Goal: Information Seeking & Learning: Find specific fact

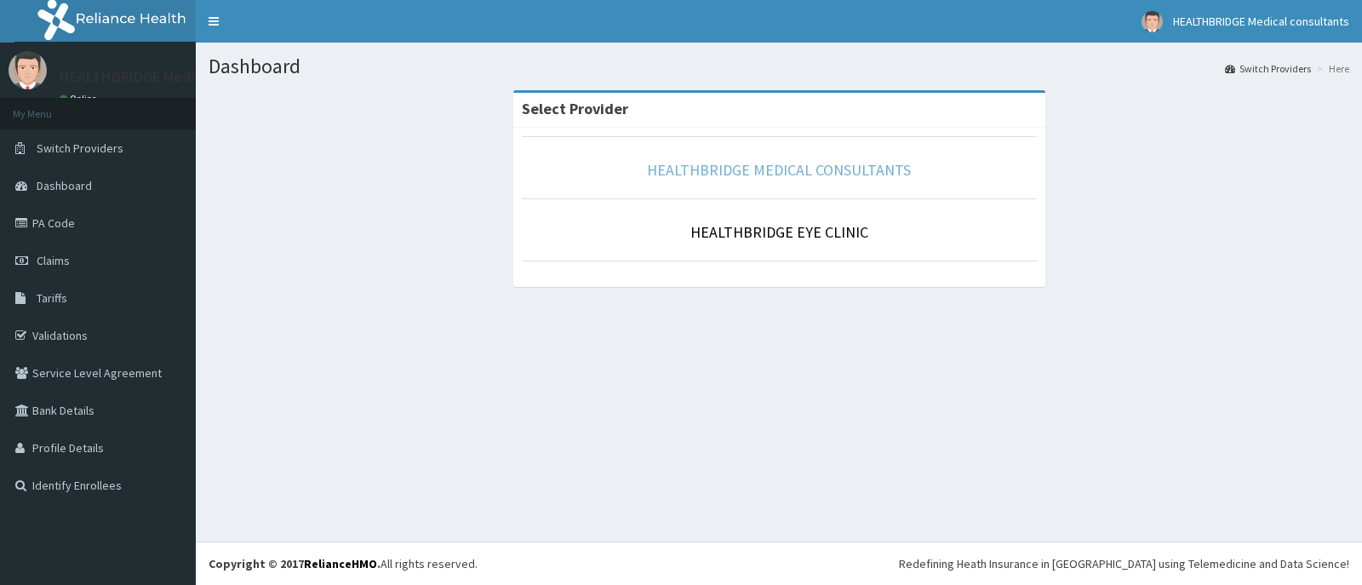
click at [824, 168] on link "HEALTHBRIDGE MEDICAL CONSULTANTS" at bounding box center [779, 170] width 264 height 20
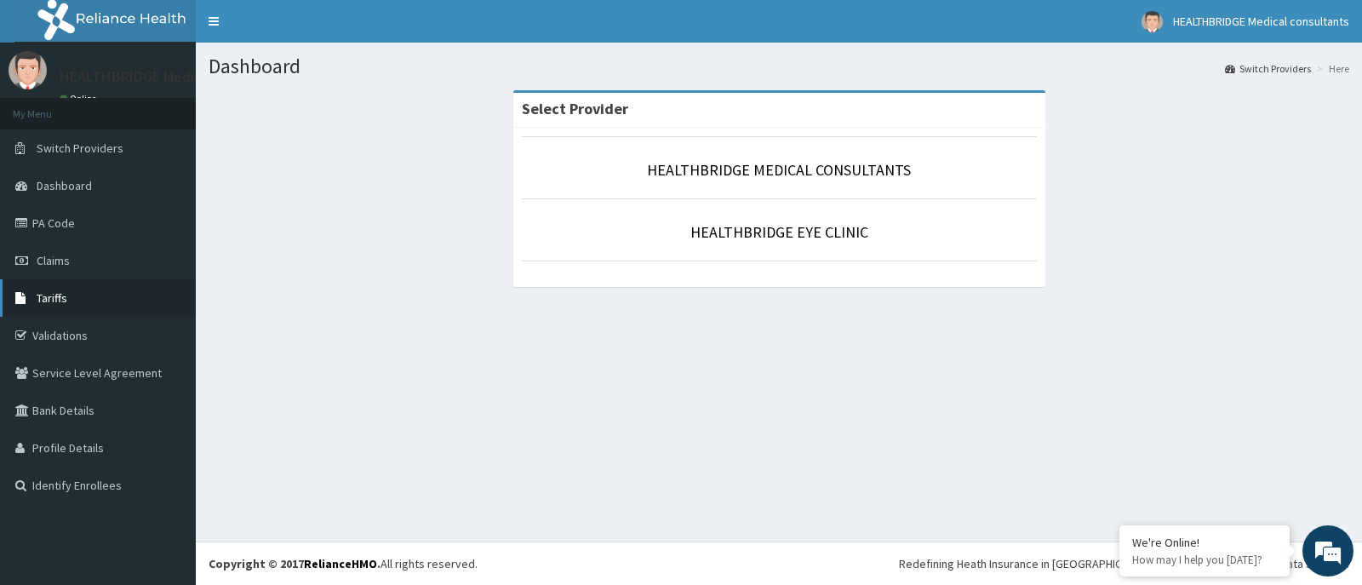
click at [45, 297] on span "Tariffs" at bounding box center [52, 297] width 31 height 15
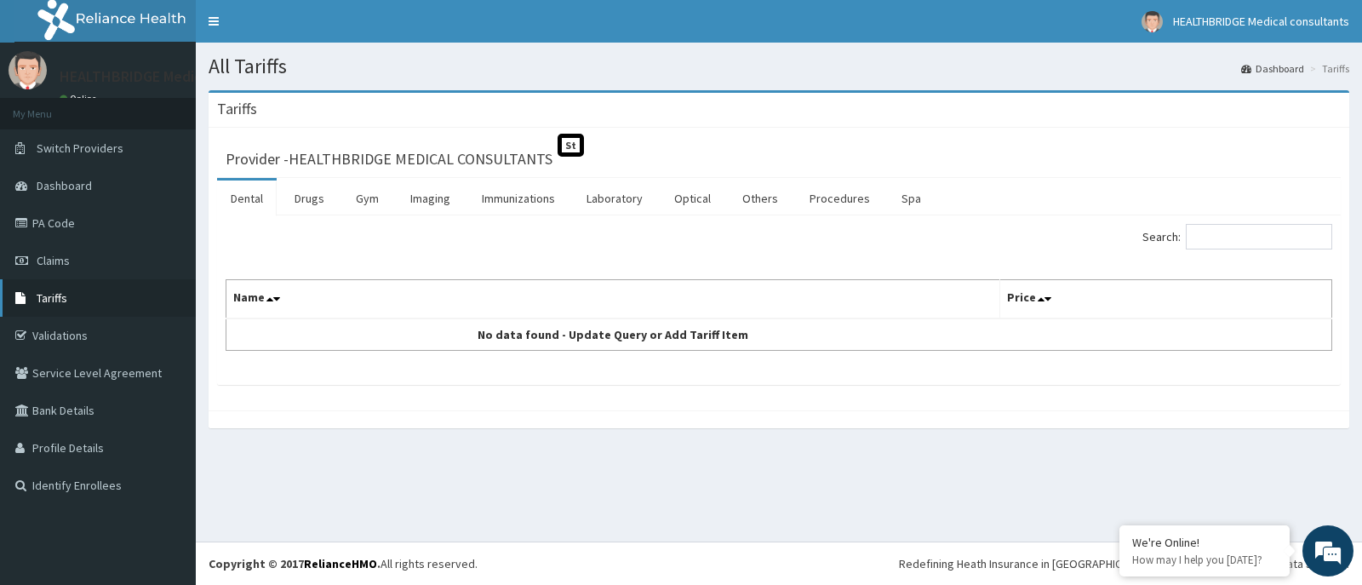
click at [102, 287] on link "Tariffs" at bounding box center [98, 297] width 196 height 37
click at [431, 201] on link "Imaging" at bounding box center [430, 198] width 67 height 36
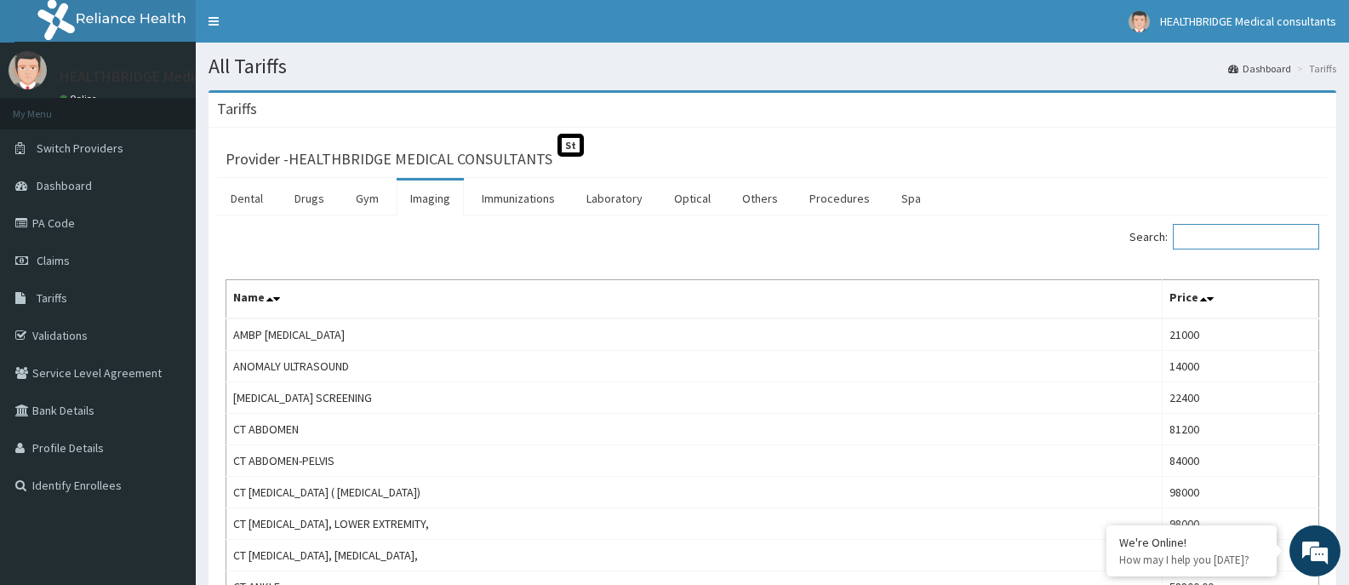
click at [1234, 233] on input "Search:" at bounding box center [1246, 237] width 146 height 26
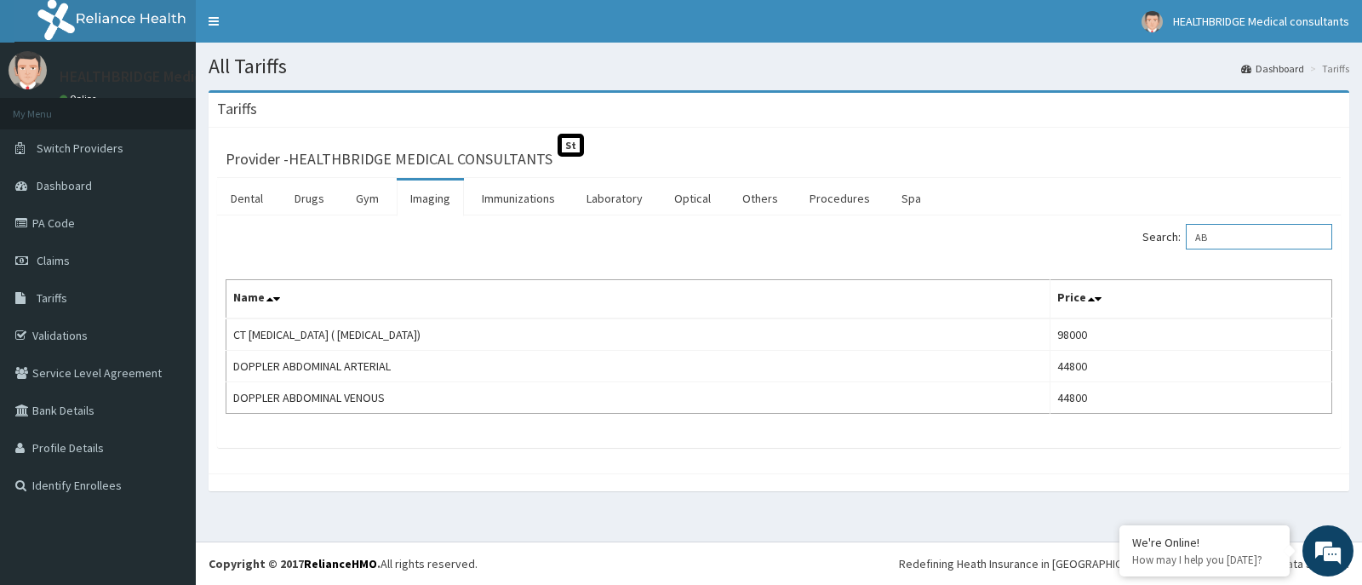
type input "A"
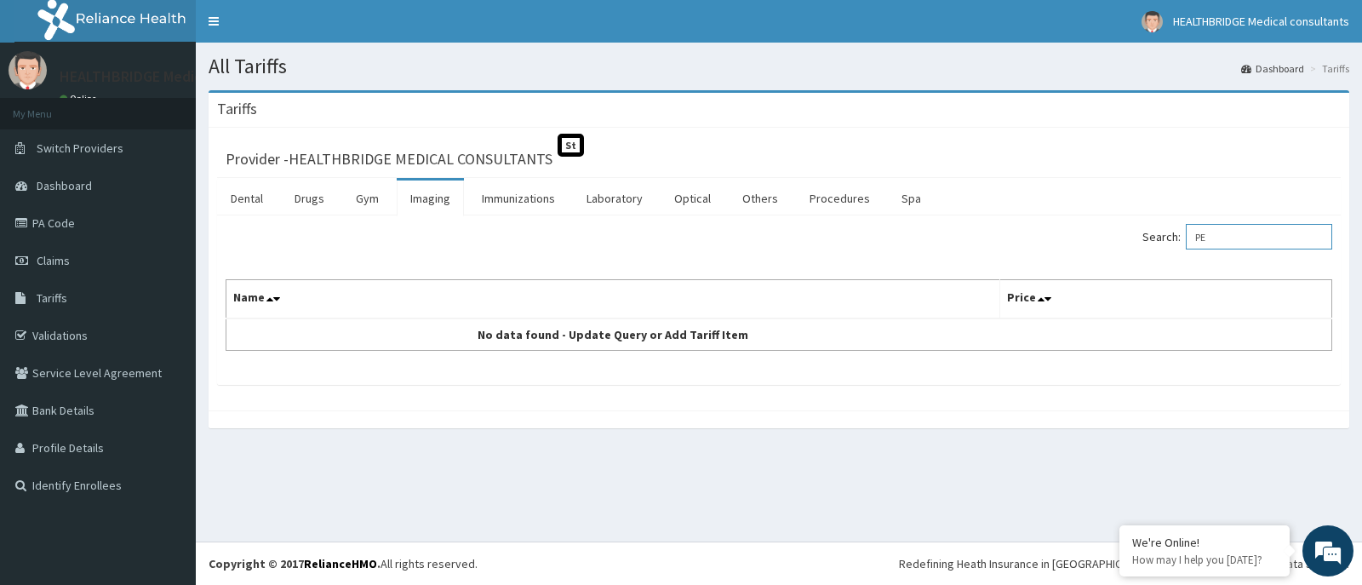
type input "P"
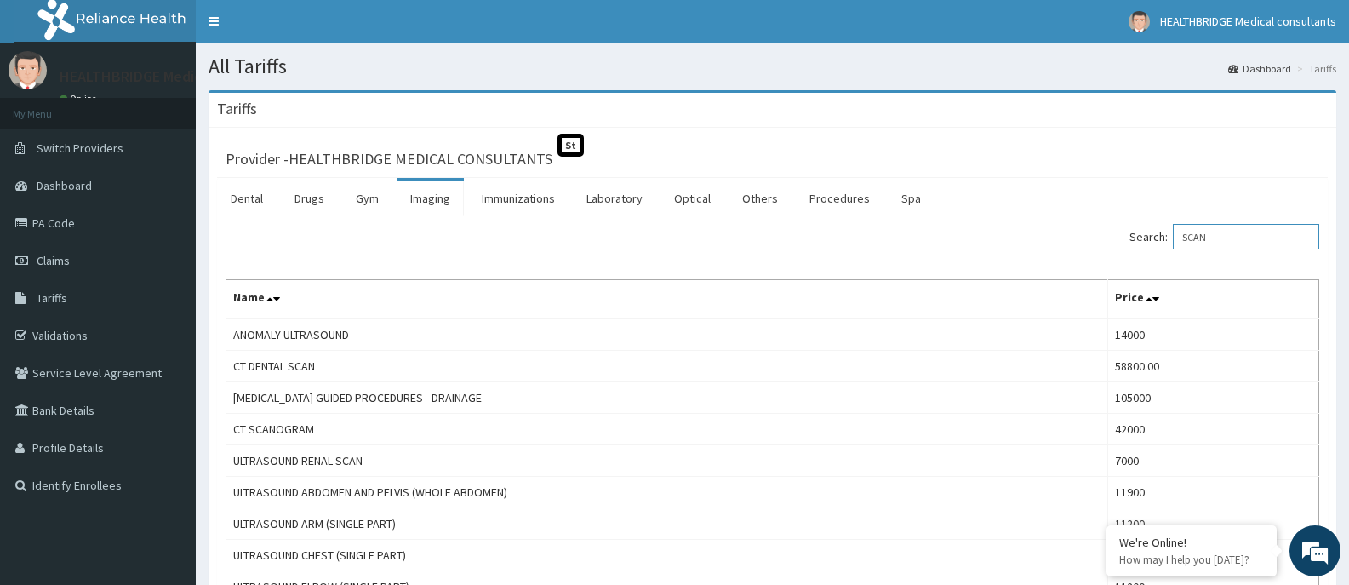
type input "SCAN"
click at [287, 208] on link "Drugs" at bounding box center [309, 198] width 57 height 36
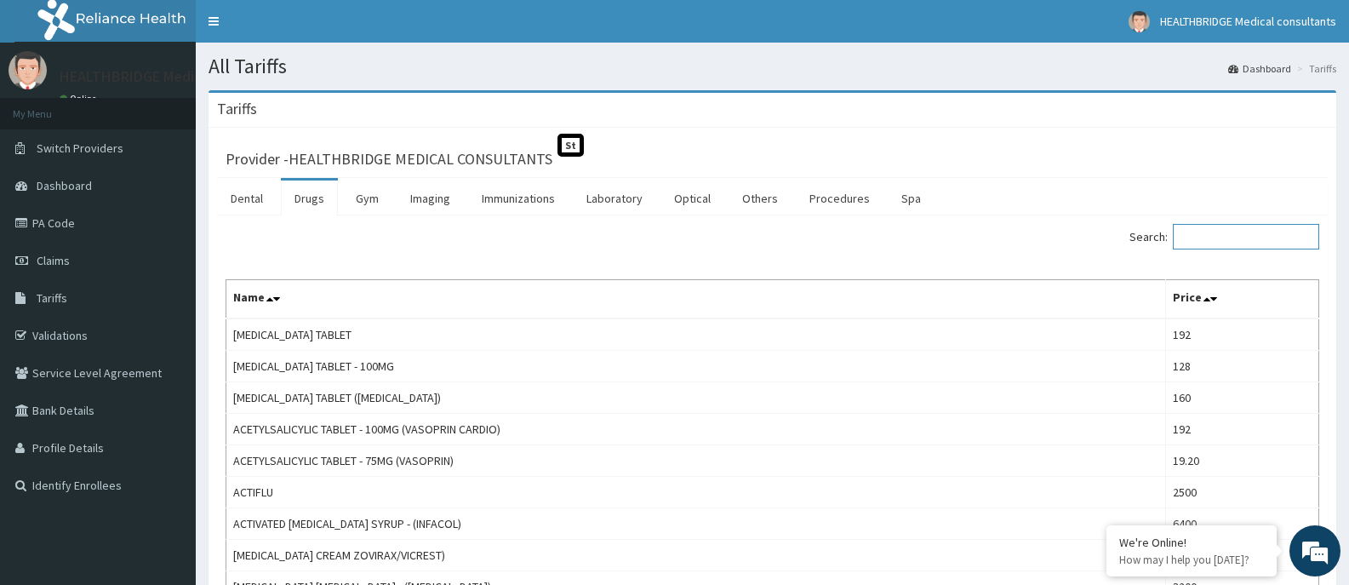
click at [1275, 248] on input "Search:" at bounding box center [1246, 237] width 146 height 26
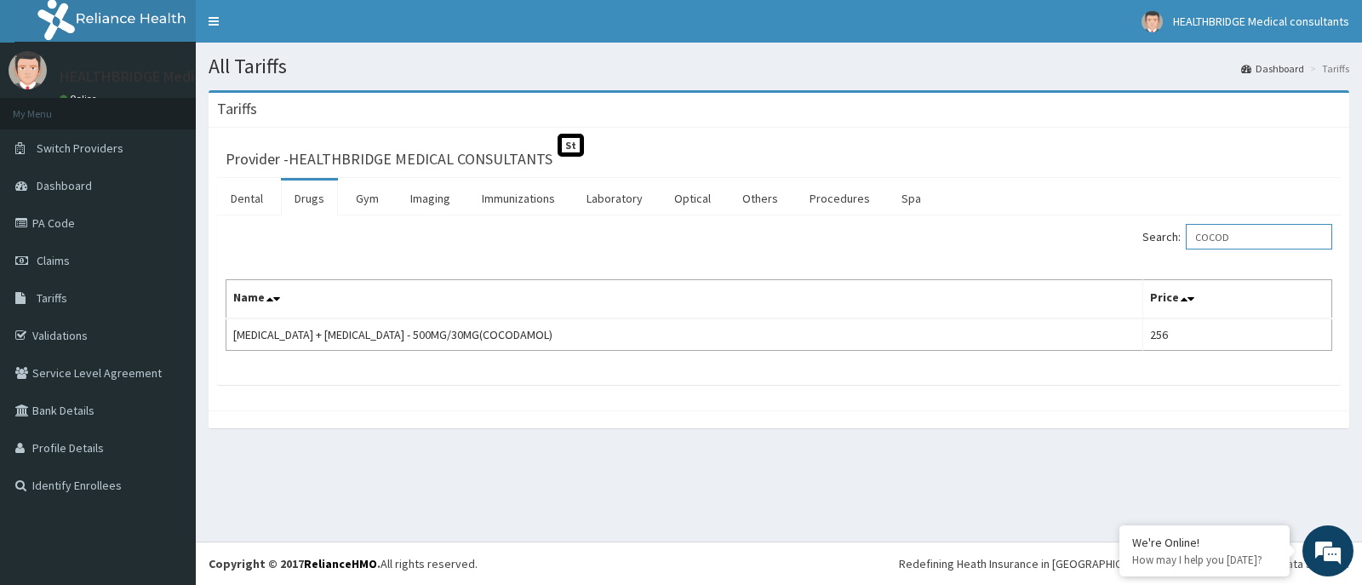
type input "COCOD"
click at [72, 239] on link "PA Code" at bounding box center [98, 222] width 196 height 37
